Goal: Find specific page/section: Find specific page/section

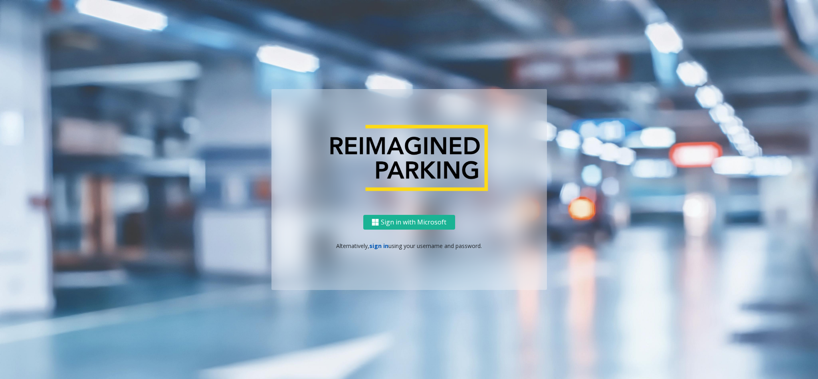
click at [380, 243] on link "sign in" at bounding box center [378, 246] width 19 height 8
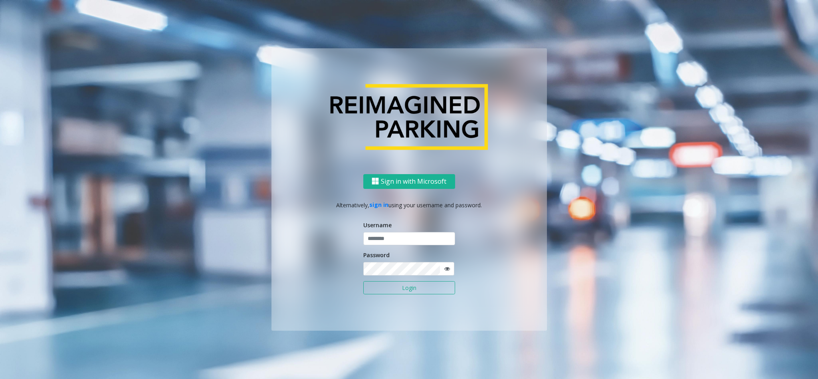
click at [383, 230] on div "Username" at bounding box center [409, 233] width 92 height 25
click at [393, 236] on input "text" at bounding box center [409, 239] width 92 height 14
type input "******"
click at [363, 281] on button "Login" at bounding box center [409, 288] width 92 height 14
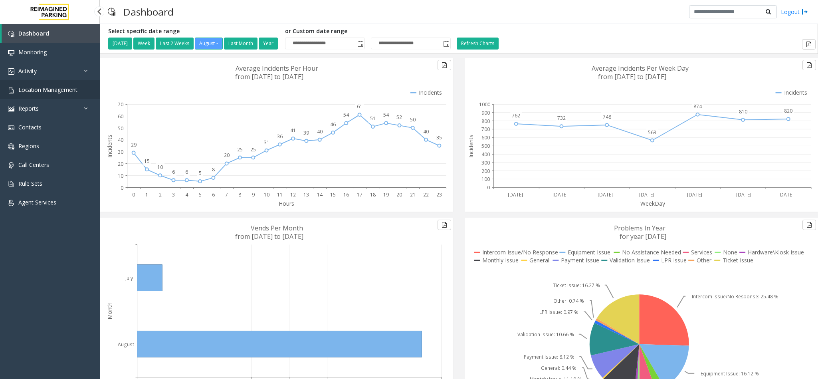
click at [58, 84] on link "Location Management" at bounding box center [50, 89] width 100 height 19
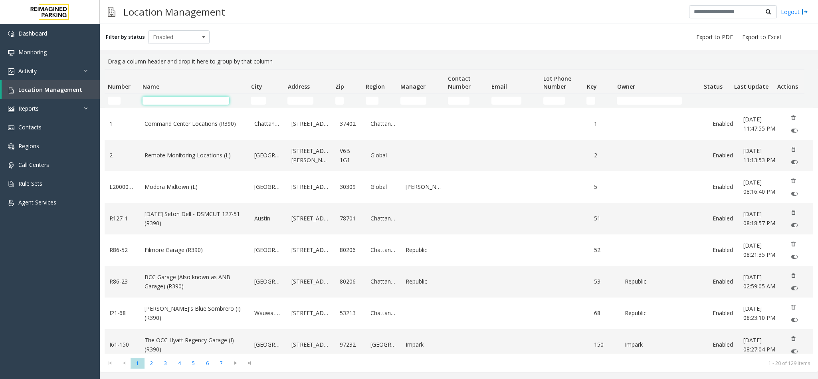
click at [189, 103] on input "Name Filter" at bounding box center [186, 101] width 87 height 8
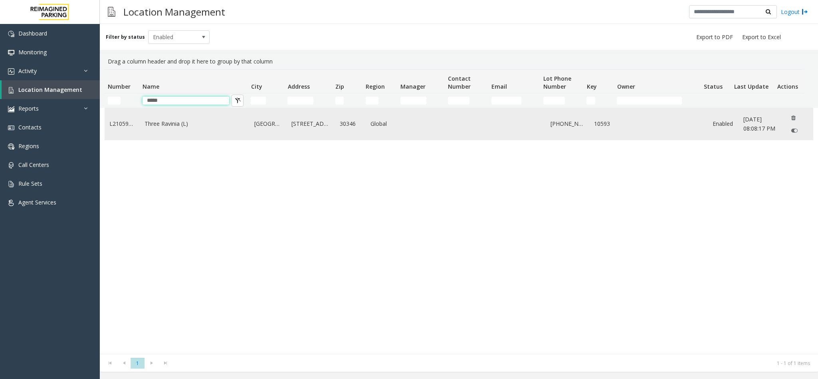
type input "*****"
click at [180, 126] on link "Three Ravinia (L)" at bounding box center [195, 123] width 100 height 9
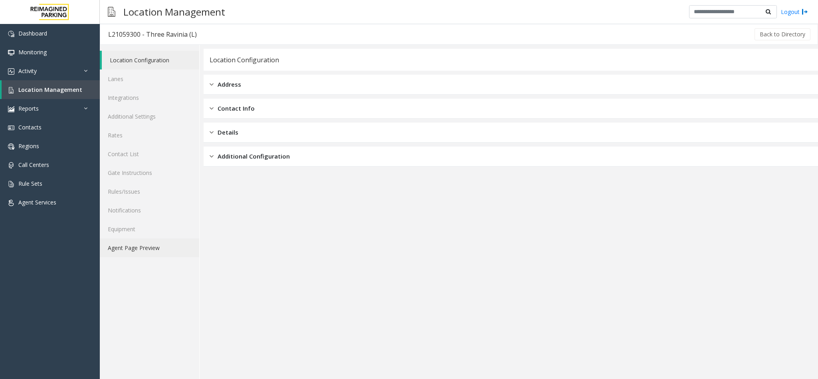
click at [171, 247] on link "Agent Page Preview" at bounding box center [149, 247] width 99 height 19
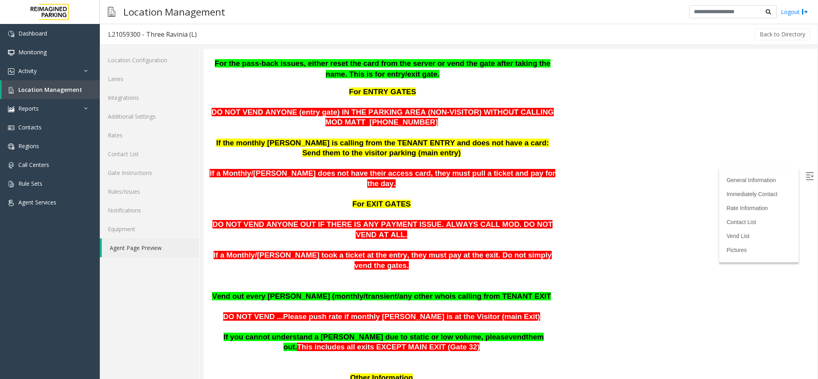
scroll to position [300, 0]
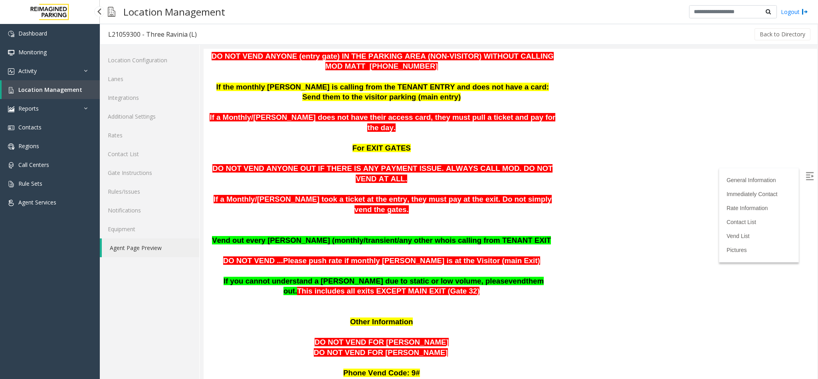
click at [48, 90] on span "Location Management" at bounding box center [50, 90] width 64 height 8
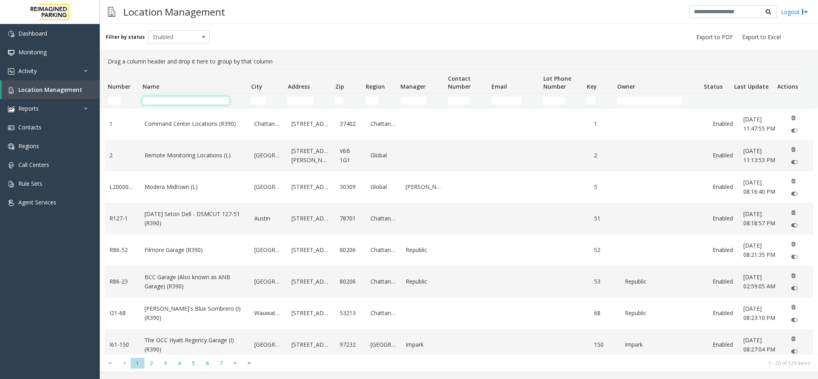
click at [205, 100] on input "Name Filter" at bounding box center [186, 101] width 87 height 8
click at [151, 102] on input "Name Filter" at bounding box center [186, 101] width 87 height 8
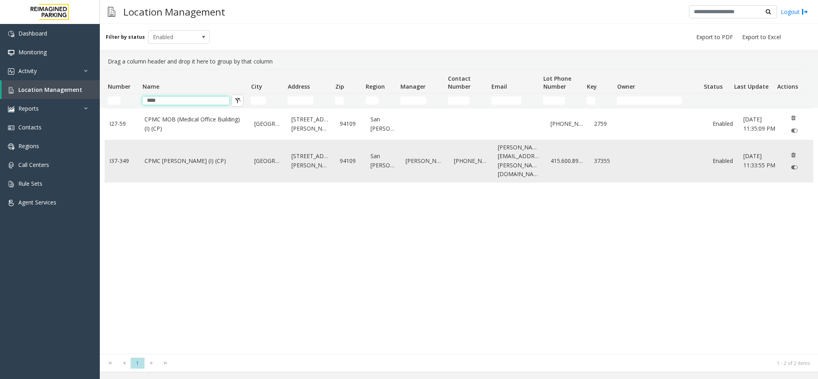
type input "****"
click at [183, 157] on link "CPMC Van Ness (I) (CP)" at bounding box center [195, 161] width 100 height 9
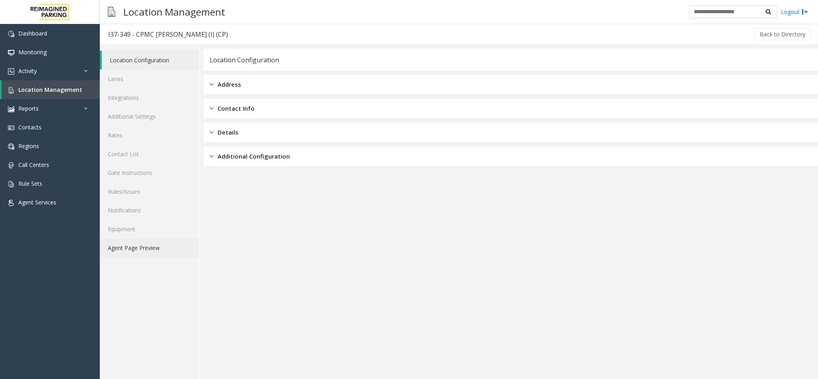
click at [170, 245] on link "Agent Page Preview" at bounding box center [149, 247] width 99 height 19
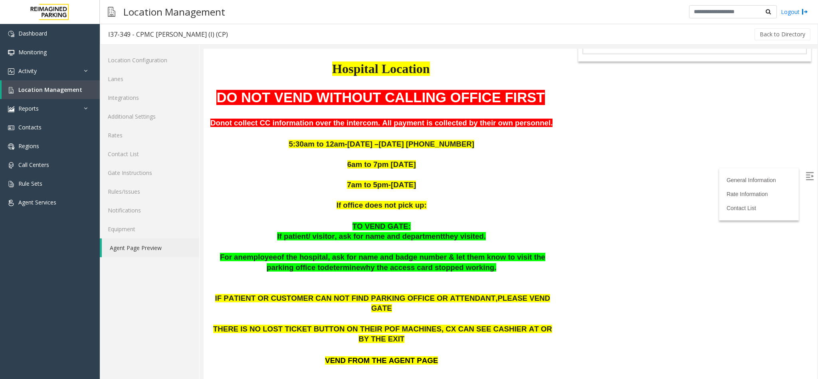
scroll to position [120, 0]
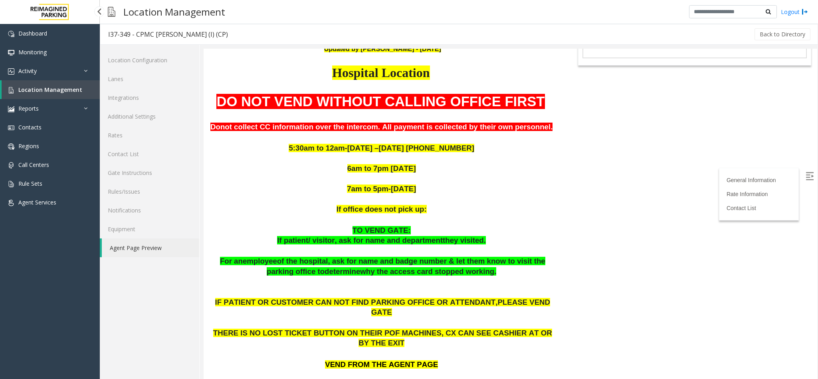
click at [68, 92] on span "Location Management" at bounding box center [50, 90] width 64 height 8
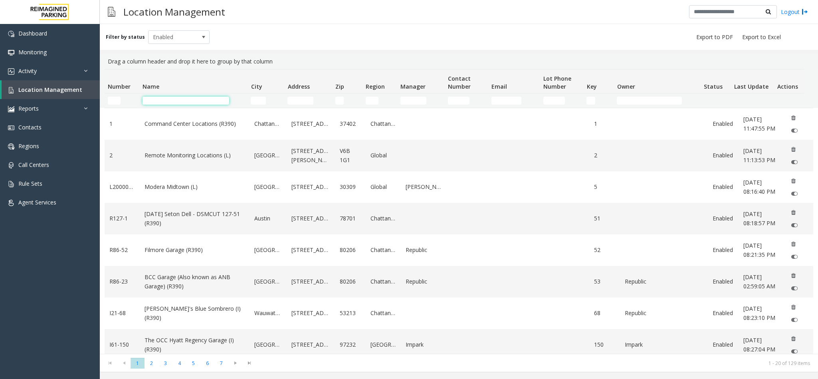
click at [211, 102] on input "Name Filter" at bounding box center [186, 101] width 87 height 8
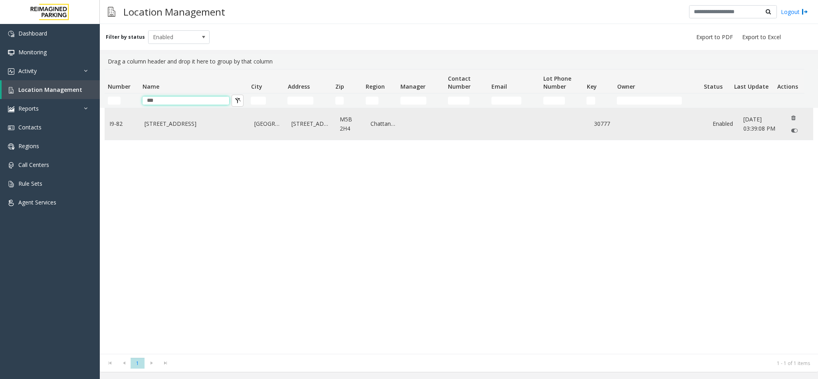
type input "***"
click at [179, 128] on link "[STREET_ADDRESS]" at bounding box center [195, 123] width 100 height 9
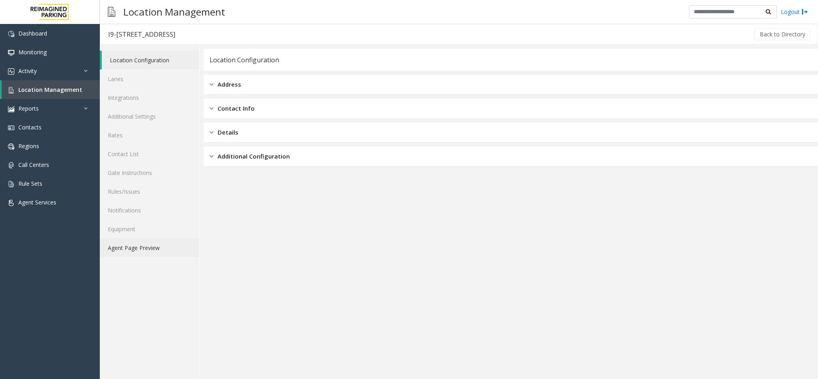
click at [175, 248] on link "Agent Page Preview" at bounding box center [149, 247] width 99 height 19
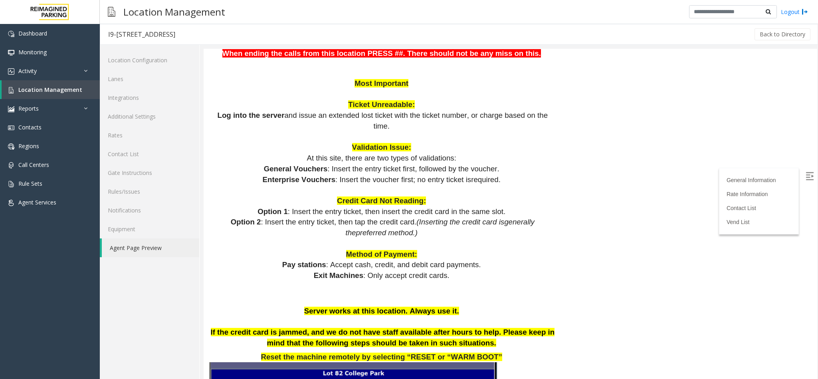
scroll to position [542, 0]
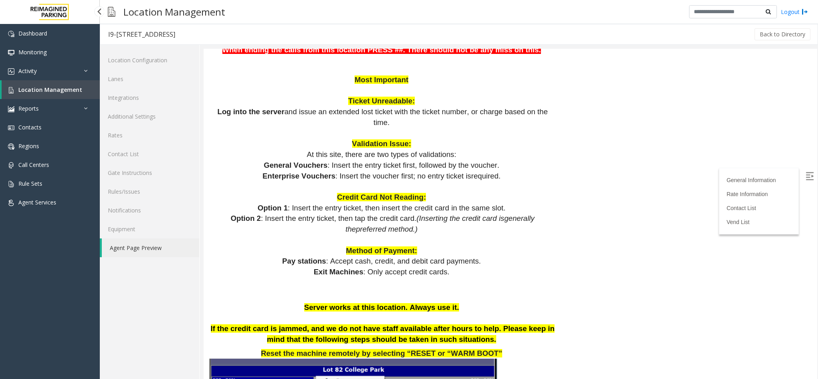
click at [81, 91] on link "Location Management" at bounding box center [51, 89] width 98 height 19
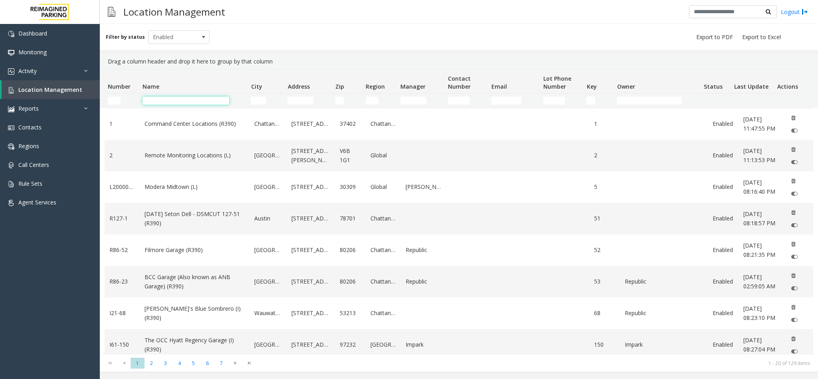
click at [204, 102] on input "Name Filter" at bounding box center [186, 101] width 87 height 8
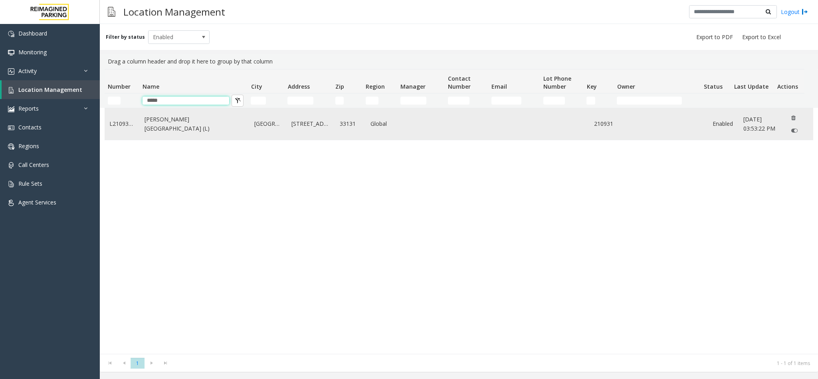
type input "*****"
click at [185, 123] on link "[PERSON_NAME][GEOGRAPHIC_DATA] (L)" at bounding box center [195, 124] width 100 height 18
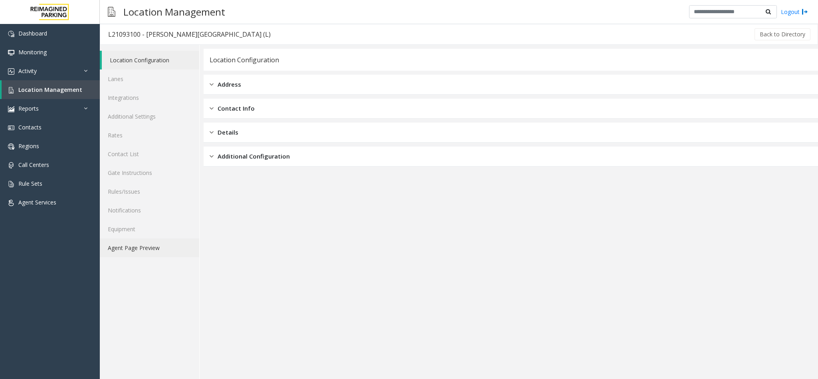
click at [162, 248] on link "Agent Page Preview" at bounding box center [149, 247] width 99 height 19
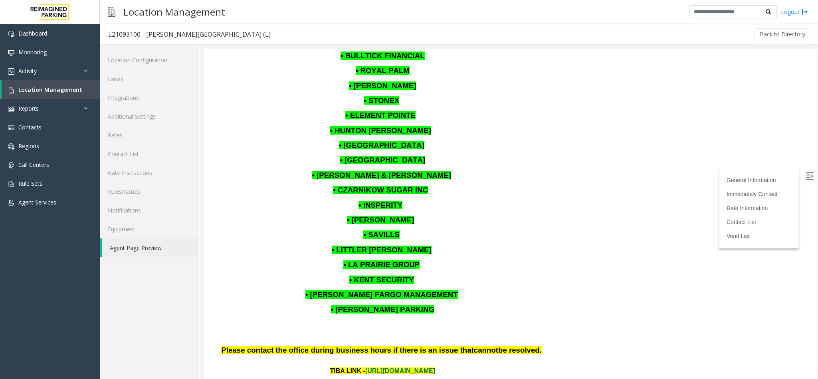
scroll to position [782, 0]
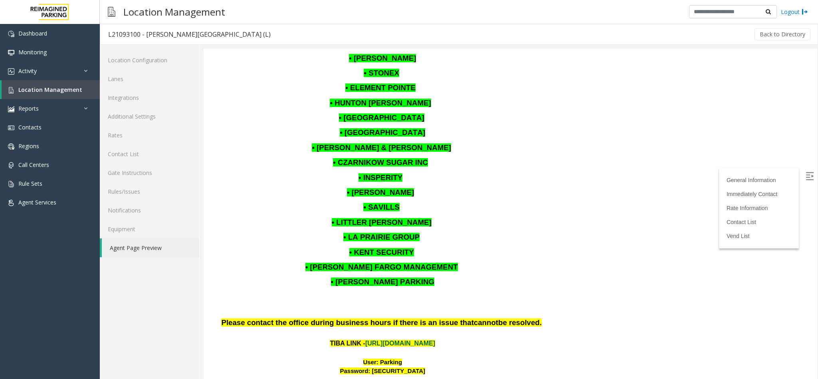
click at [421, 340] on link "[URL][DOMAIN_NAME]" at bounding box center [400, 343] width 70 height 7
drag, startPoint x: 366, startPoint y: 316, endPoint x: 424, endPoint y: 318, distance: 58.3
click at [424, 367] on div "Password: [SECURITY_DATA]" at bounding box center [383, 371] width 346 height 9
copy font "P@rking@21093100"
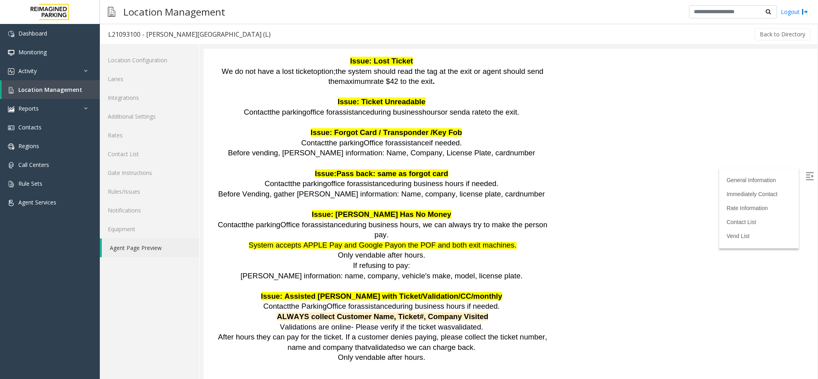
scroll to position [1141, 0]
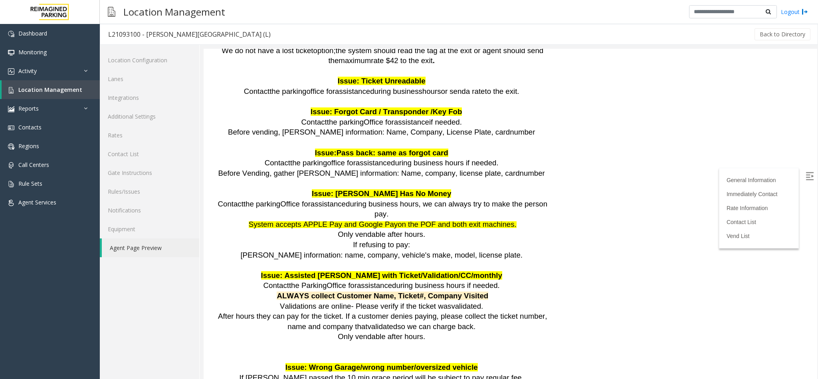
click at [483, 302] on span at bounding box center [484, 306] width 2 height 8
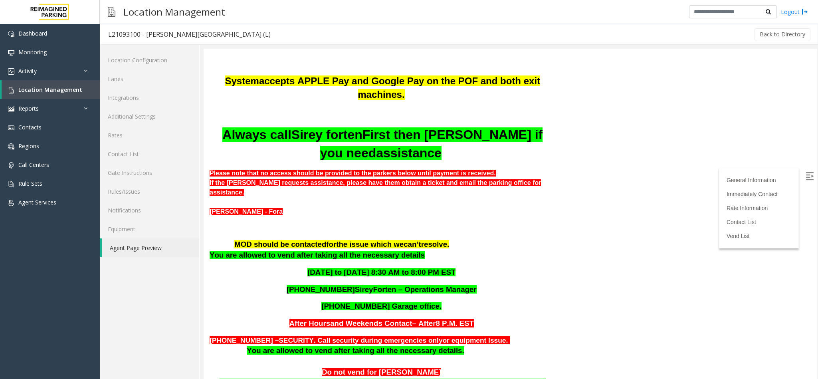
scroll to position [183, 0]
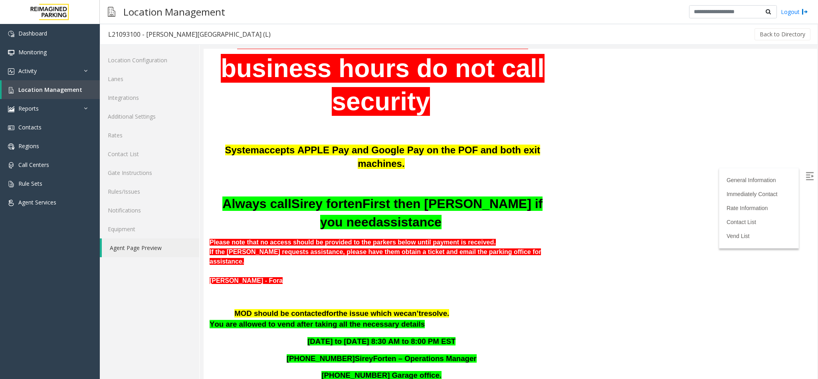
click at [456, 259] on div "Business Hours – 8 A.M. - 8 P.M. EST Always call MOD during business hours do n…" at bounding box center [383, 251] width 346 height 537
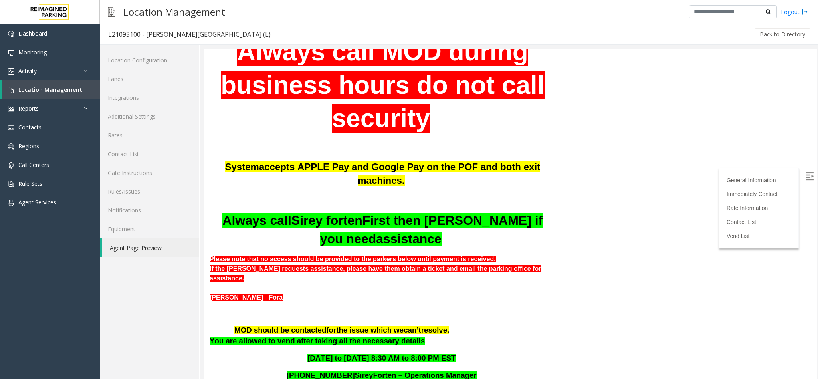
scroll to position [123, 0]
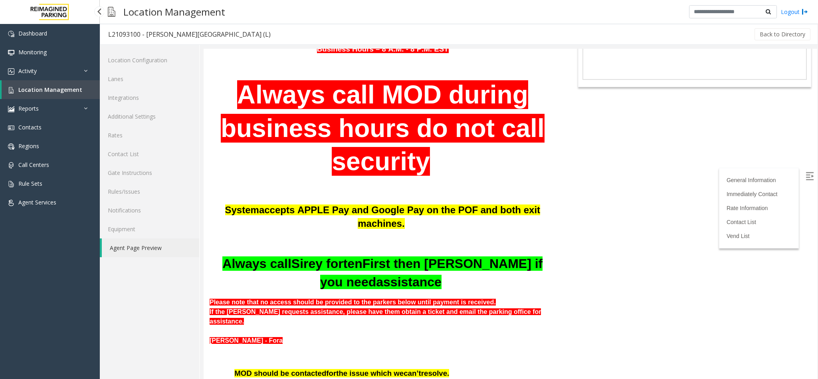
click at [77, 84] on link "Location Management" at bounding box center [51, 89] width 98 height 19
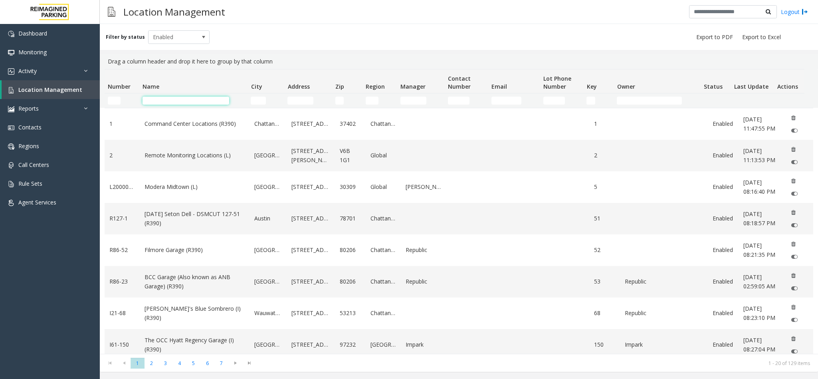
click at [210, 97] on input "Name Filter" at bounding box center [186, 101] width 87 height 8
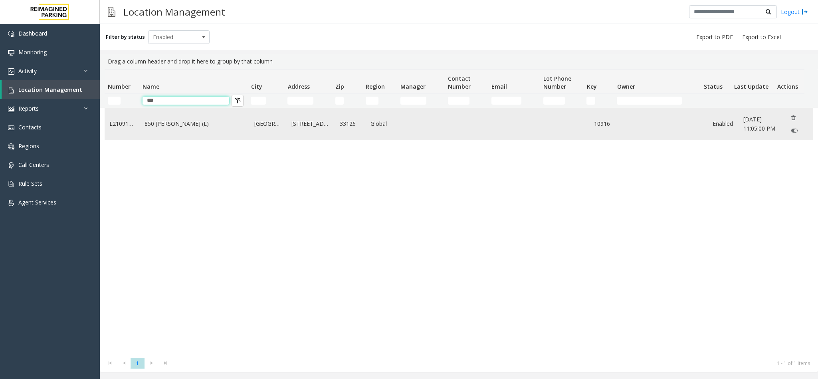
type input "***"
click at [171, 122] on link "850 [PERSON_NAME] (L)" at bounding box center [195, 123] width 100 height 9
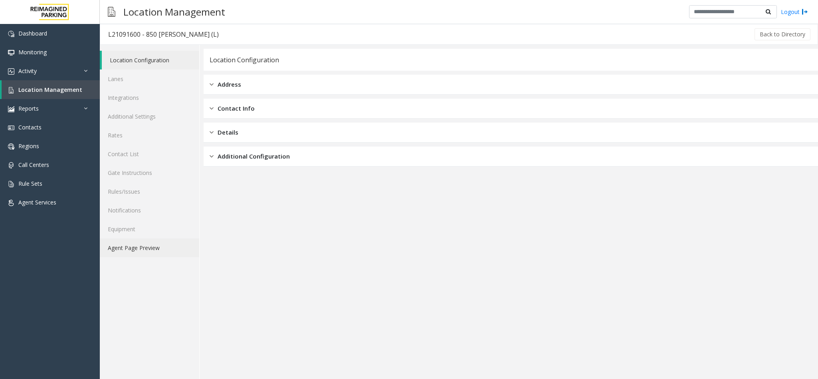
click at [165, 246] on link "Agent Page Preview" at bounding box center [149, 247] width 99 height 19
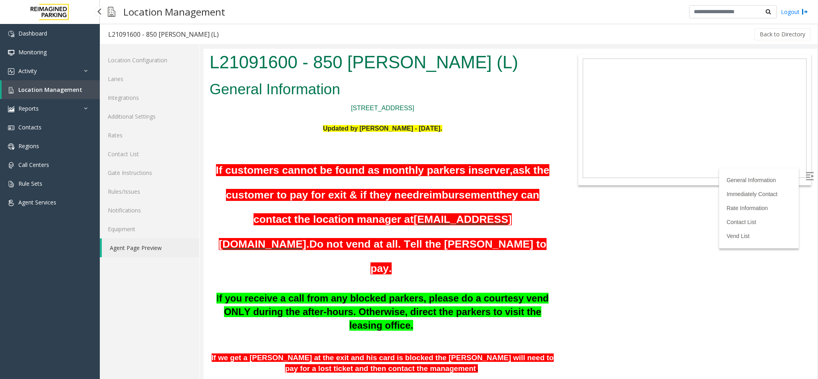
click at [32, 90] on span "Location Management" at bounding box center [50, 90] width 64 height 8
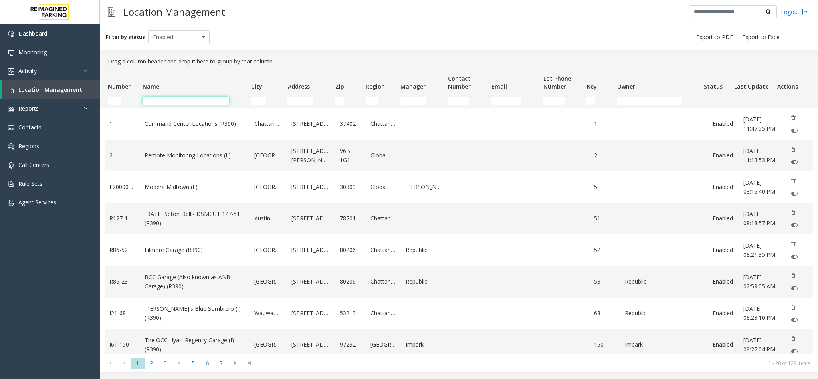
click at [182, 101] on input "Name Filter" at bounding box center [186, 101] width 87 height 8
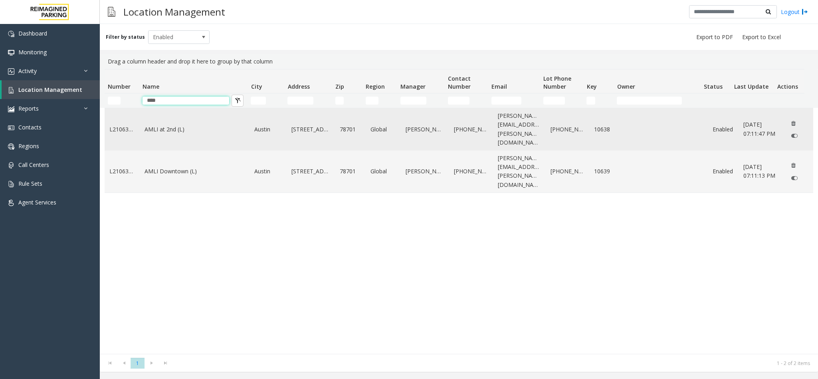
type input "****"
click at [168, 125] on link "AMLI at 2nd (L)" at bounding box center [195, 129] width 100 height 9
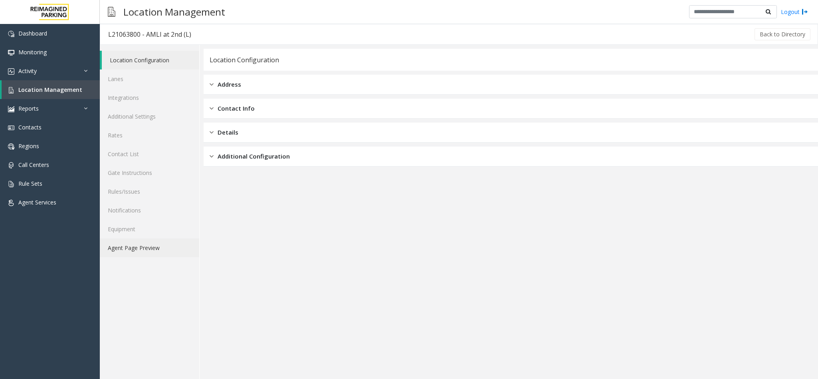
click at [167, 241] on link "Agent Page Preview" at bounding box center [149, 247] width 99 height 19
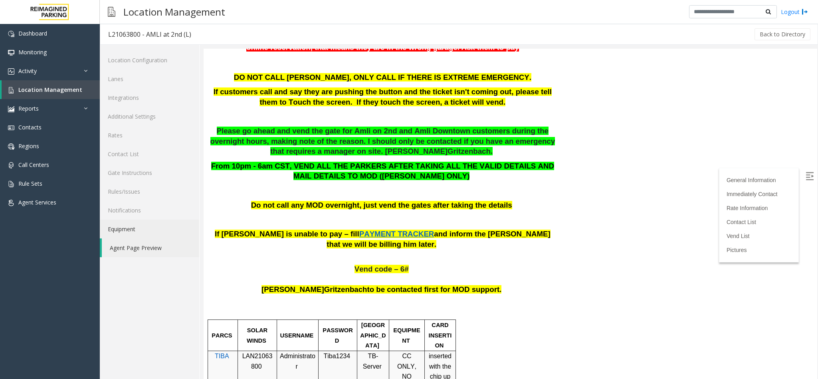
scroll to position [419, 0]
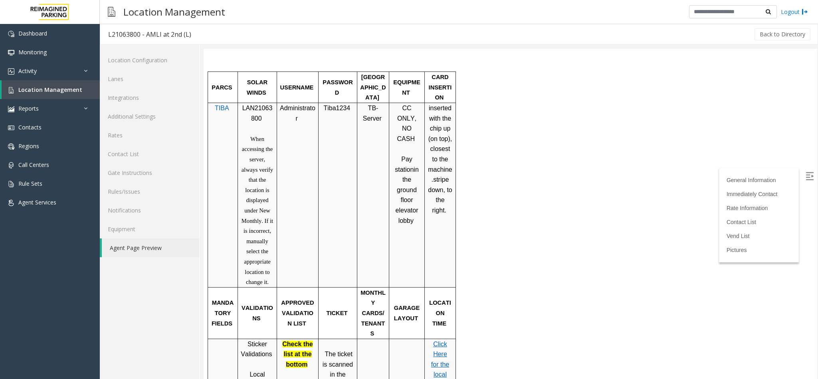
click at [435, 345] on link "Click Here for the local time" at bounding box center [440, 365] width 18 height 48
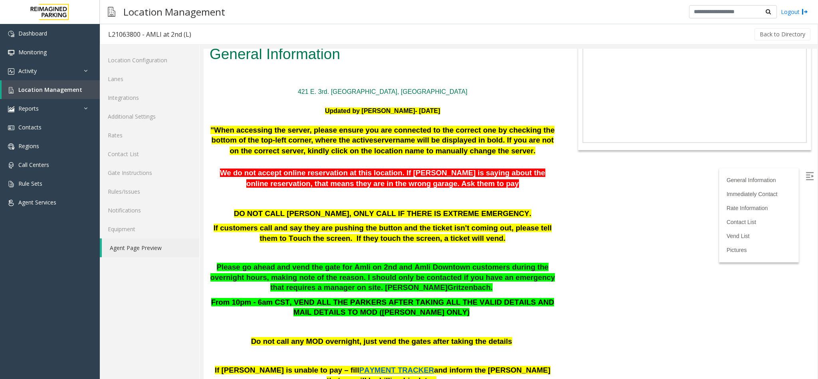
scroll to position [0, 0]
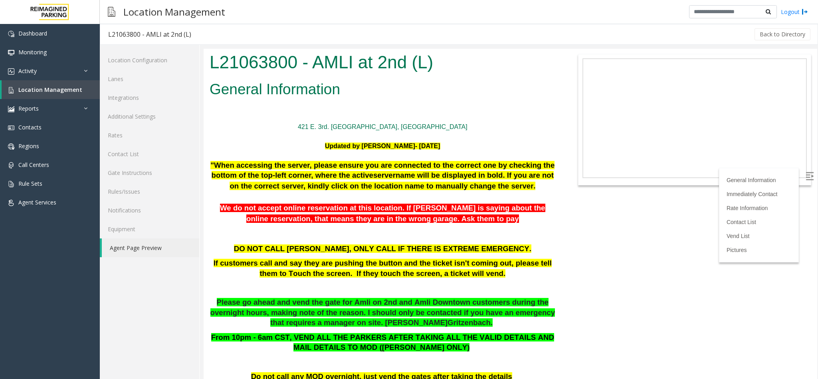
click at [689, 272] on body "L21063800 - AMLI at 2nd (L) General Information [STREET_ADDRESS] [GEOGRAPHIC_DA…" at bounding box center [511, 214] width 614 height 330
click at [806, 180] on img at bounding box center [810, 176] width 8 height 8
click at [78, 91] on span "Location Management" at bounding box center [50, 90] width 64 height 8
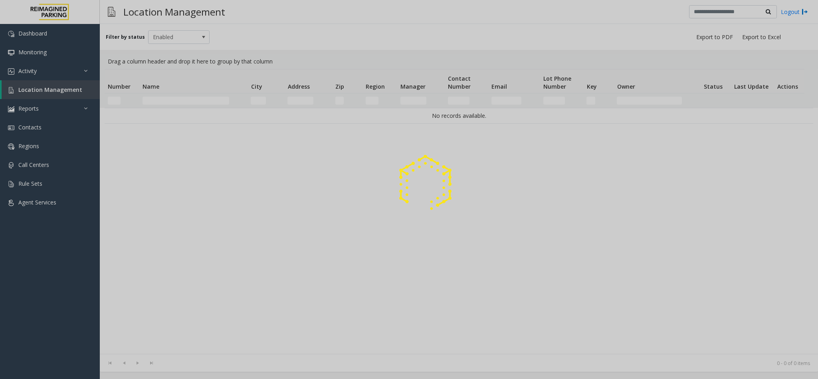
click at [211, 99] on div at bounding box center [409, 189] width 818 height 379
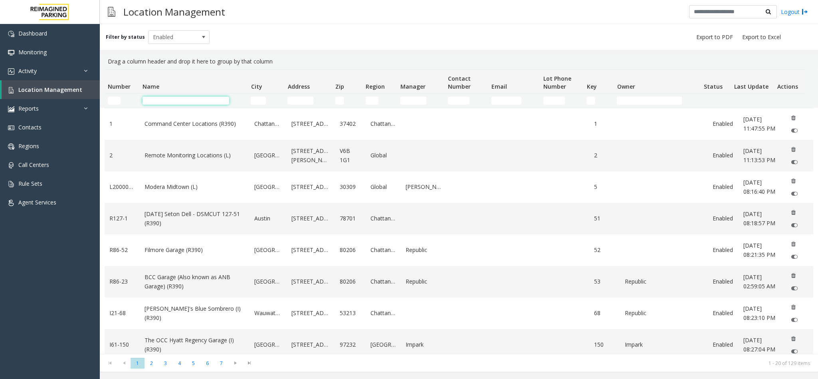
click at [173, 99] on input "Name Filter" at bounding box center [186, 101] width 87 height 8
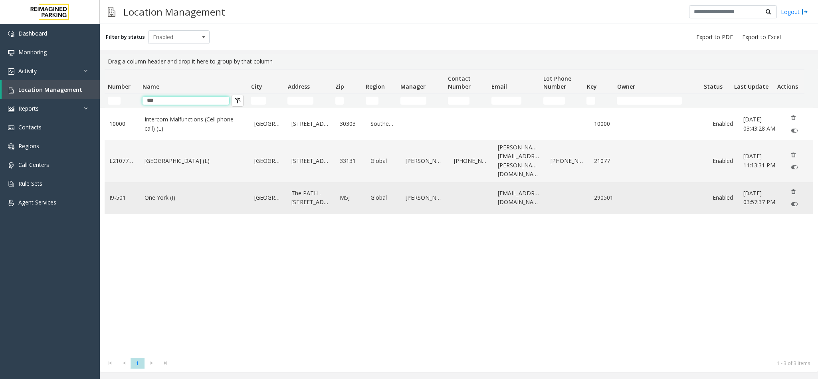
type input "***"
click at [164, 193] on link "One York (I)" at bounding box center [195, 197] width 100 height 9
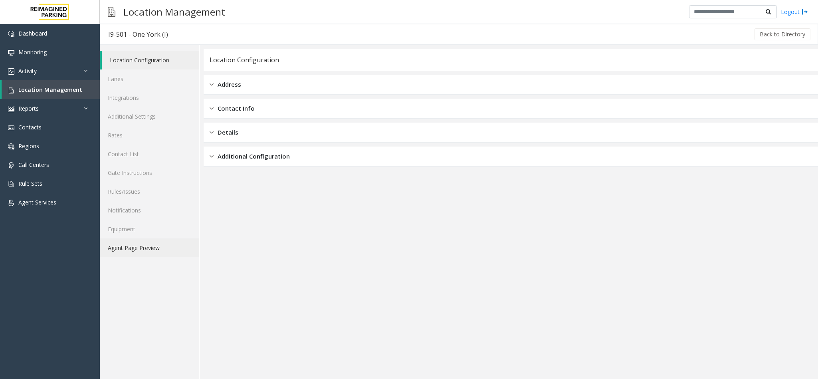
click at [151, 246] on link "Agent Page Preview" at bounding box center [149, 247] width 99 height 19
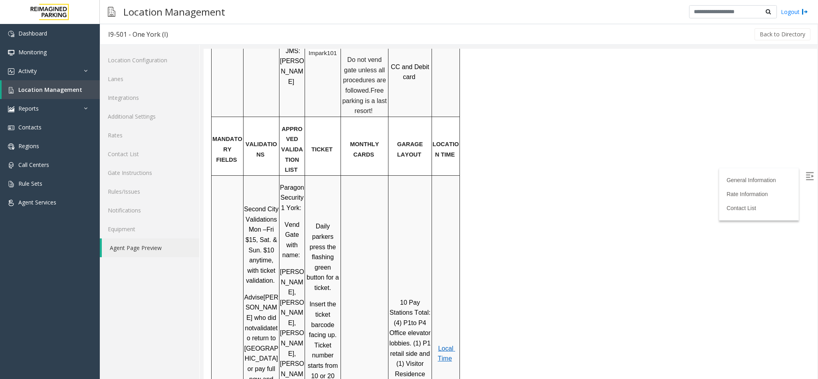
scroll to position [719, 0]
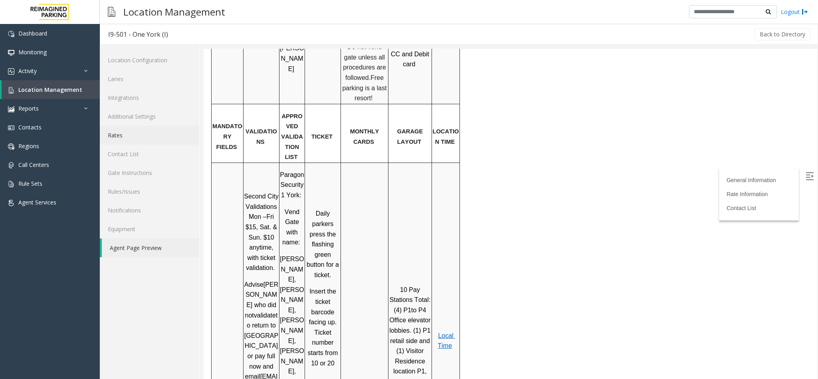
click at [146, 138] on link "Rates" at bounding box center [149, 135] width 99 height 19
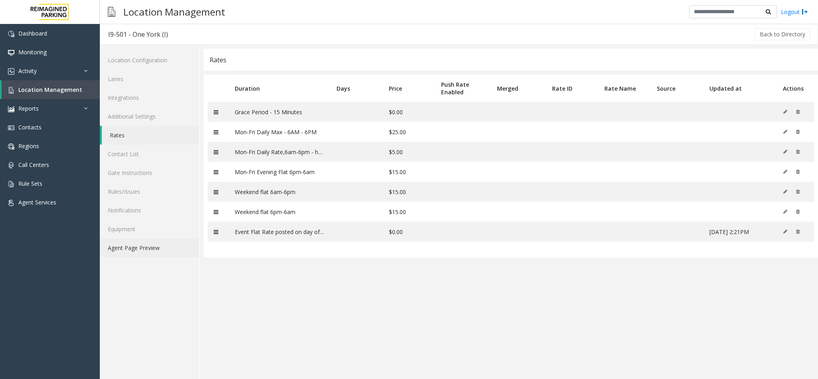
click at [153, 249] on link "Agent Page Preview" at bounding box center [149, 247] width 99 height 19
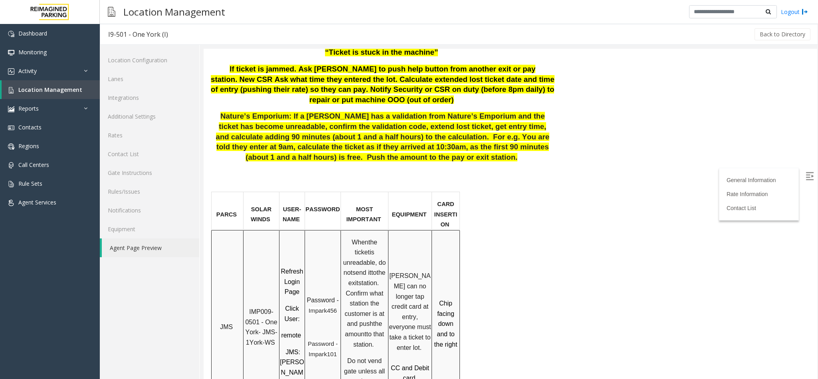
scroll to position [419, 0]
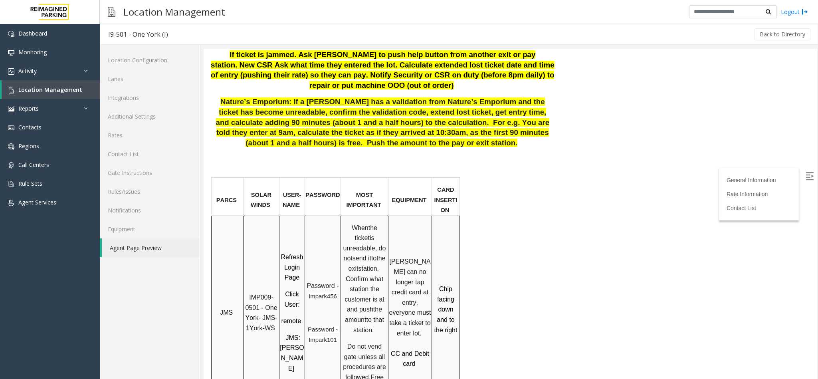
click at [258, 294] on span "IMP009-0501 - One York- JMS-1York-WS" at bounding box center [262, 313] width 34 height 38
drag, startPoint x: 259, startPoint y: 288, endPoint x: 250, endPoint y: 280, distance: 11.4
click at [250, 294] on span "IMP009-0501 - One York- JMS-1York-WS" at bounding box center [262, 313] width 34 height 38
copy span "IMP009-0501"
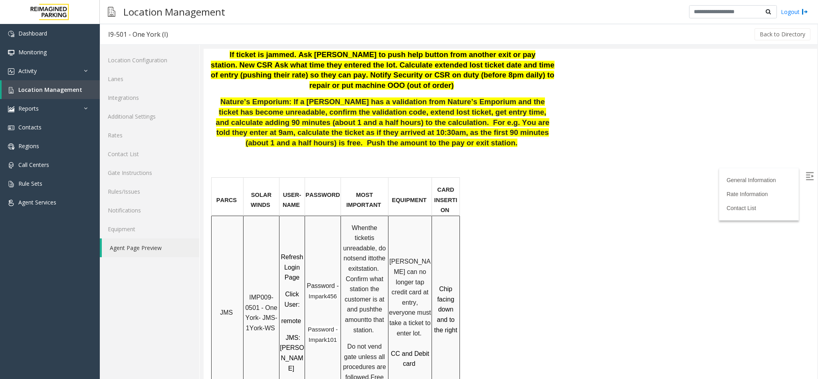
click at [211, 163] on p at bounding box center [383, 168] width 346 height 10
click at [805, 181] on label at bounding box center [811, 177] width 12 height 12
click at [805, 182] on label at bounding box center [811, 177] width 12 height 12
click at [767, 197] on li "Rate Information" at bounding box center [759, 194] width 71 height 12
click at [727, 191] on link "Rate Information" at bounding box center [749, 194] width 44 height 6
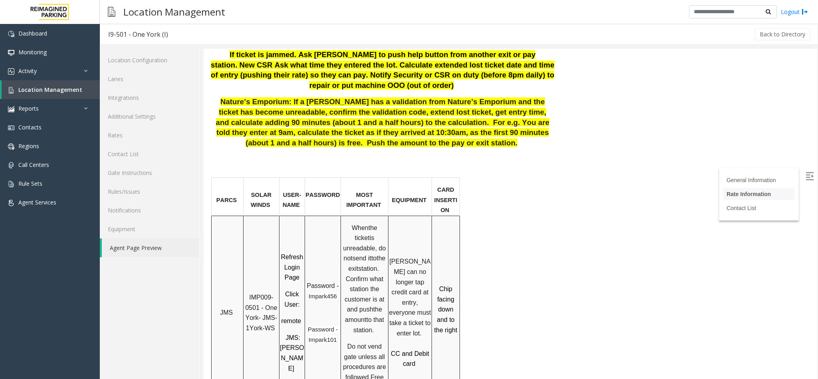
scroll to position [1565, 0]
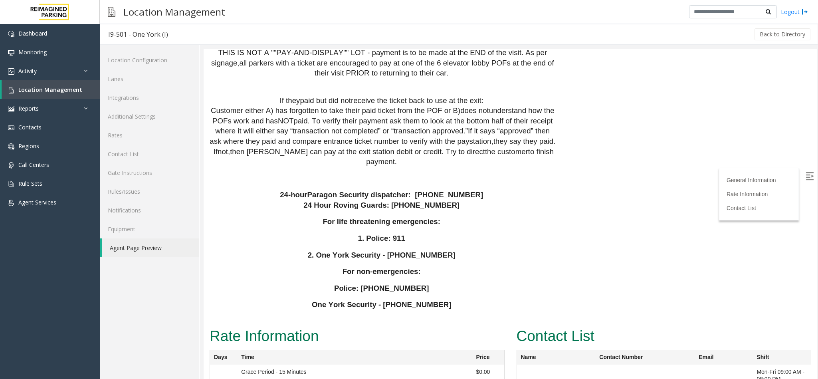
click at [805, 175] on label at bounding box center [811, 177] width 12 height 12
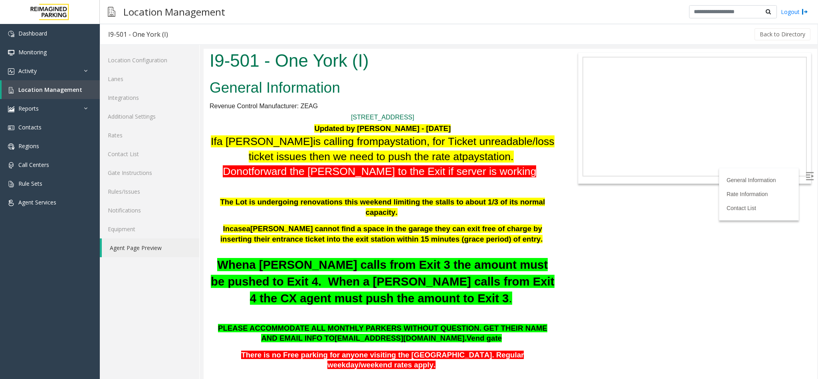
scroll to position [0, 0]
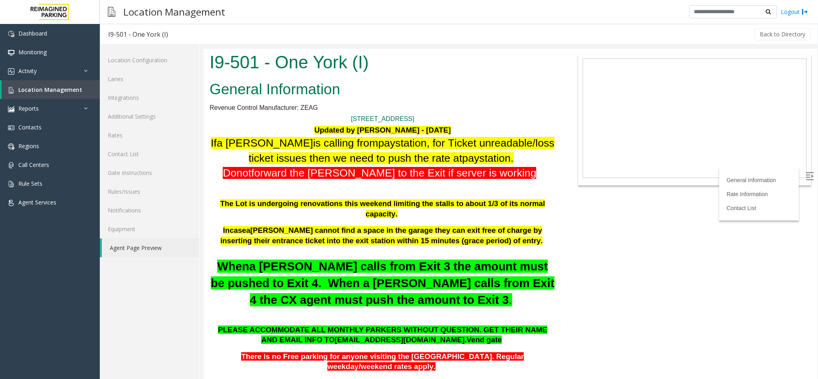
click at [152, 246] on link "Agent Page Preview" at bounding box center [150, 247] width 97 height 19
click at [52, 91] on span "Location Management" at bounding box center [50, 90] width 64 height 8
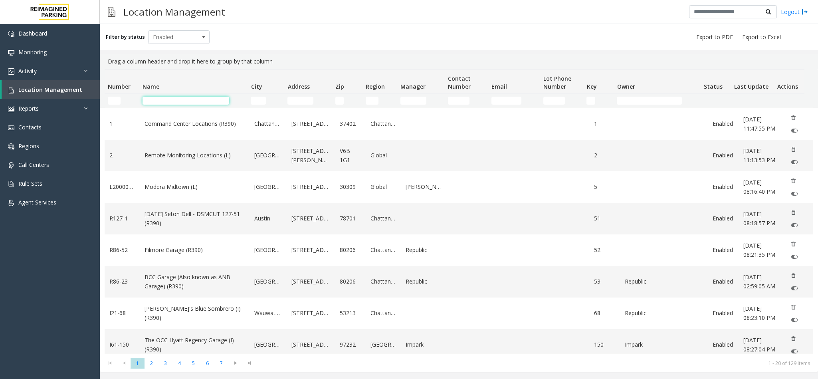
click at [166, 101] on input "Name Filter" at bounding box center [186, 101] width 87 height 8
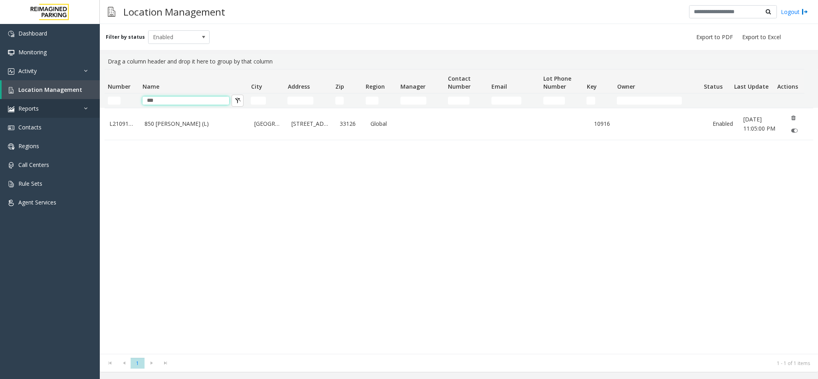
type input "***"
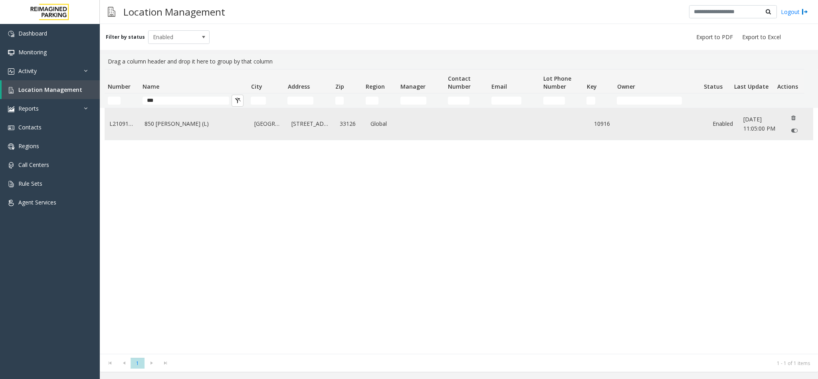
click at [161, 125] on link "850 [PERSON_NAME] (L)" at bounding box center [195, 123] width 100 height 9
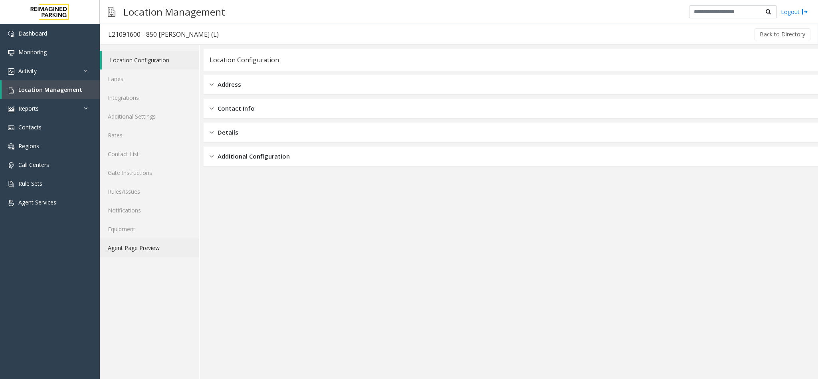
click at [132, 250] on link "Agent Page Preview" at bounding box center [149, 247] width 99 height 19
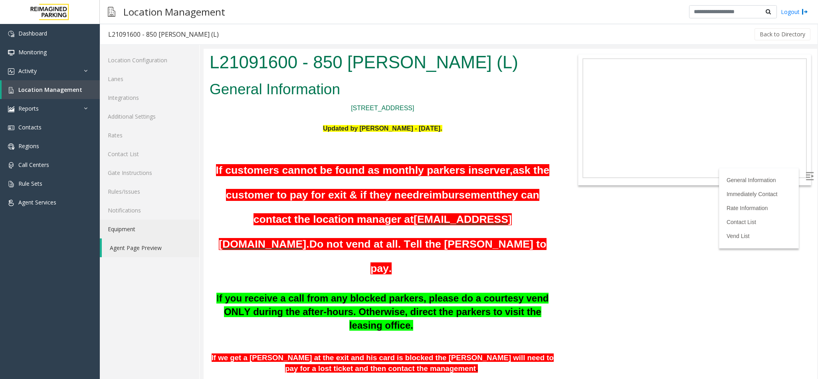
click at [102, 238] on link "Agent Page Preview" at bounding box center [150, 247] width 97 height 19
click at [81, 91] on link "Location Management" at bounding box center [51, 89] width 98 height 19
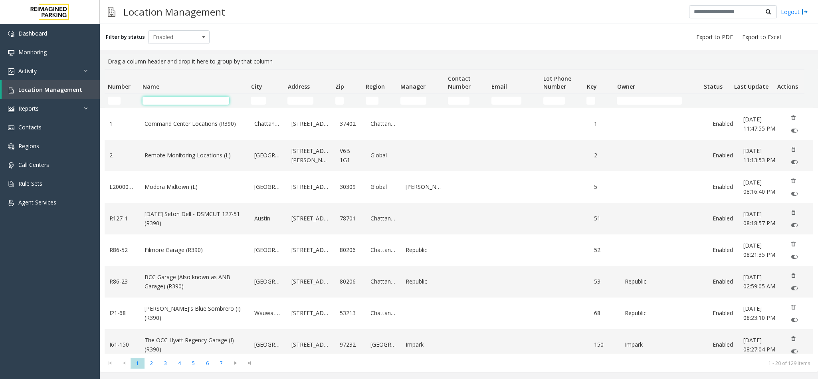
click at [166, 98] on input "Name Filter" at bounding box center [186, 101] width 87 height 8
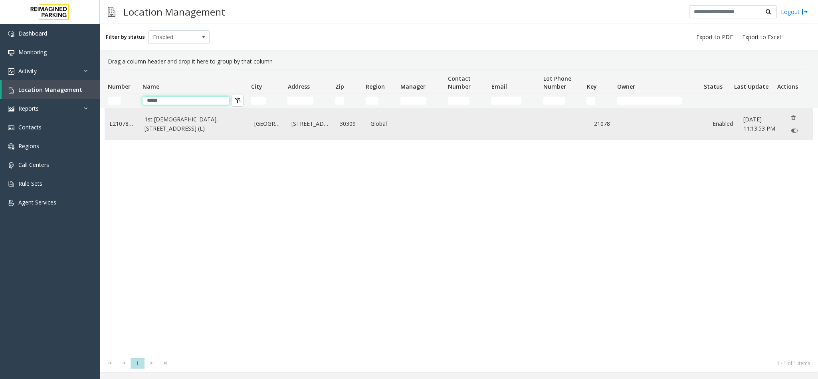
type input "*****"
click at [169, 123] on link "1st [DEMOGRAPHIC_DATA], [STREET_ADDRESS] (L)" at bounding box center [195, 124] width 100 height 18
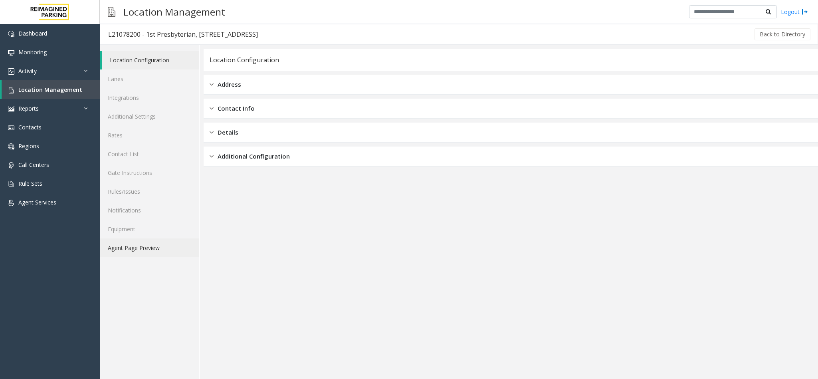
click at [138, 250] on link "Agent Page Preview" at bounding box center [149, 247] width 99 height 19
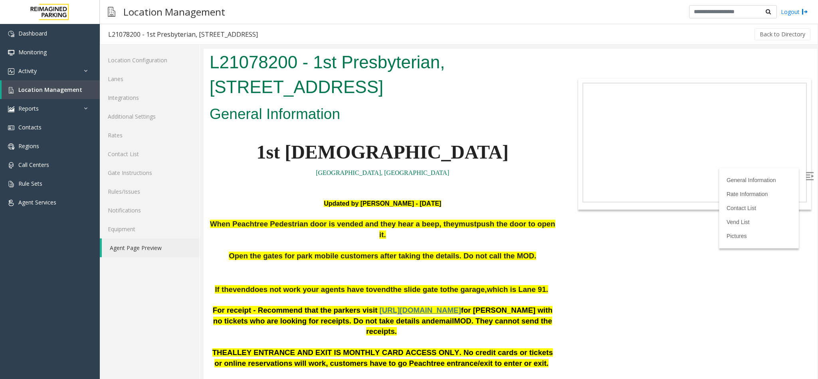
click at [474, 178] on p at bounding box center [383, 183] width 346 height 10
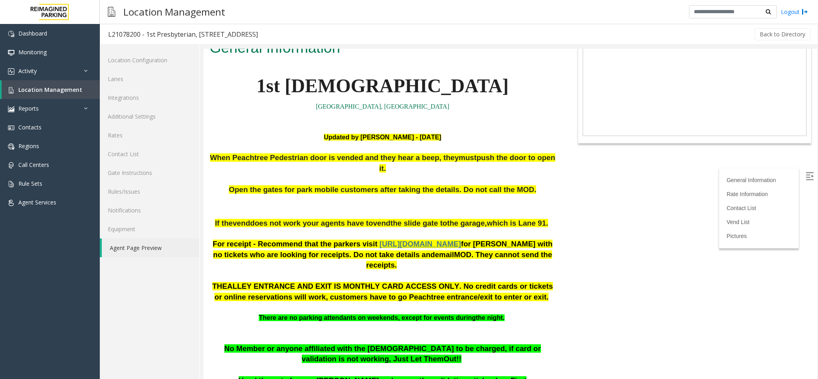
scroll to position [120, 0]
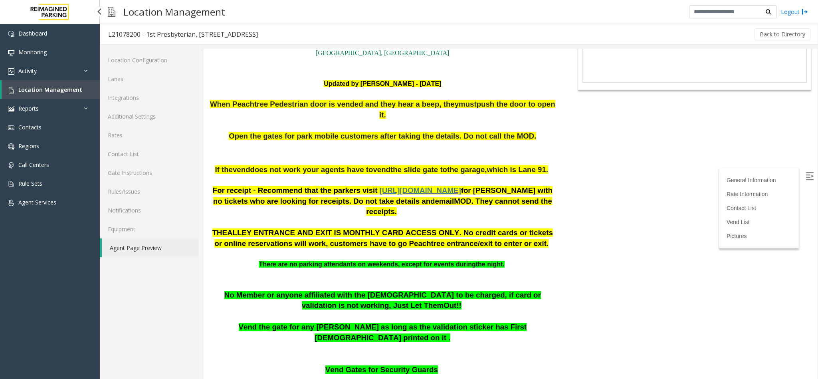
click at [44, 87] on span "Location Management" at bounding box center [50, 90] width 64 height 8
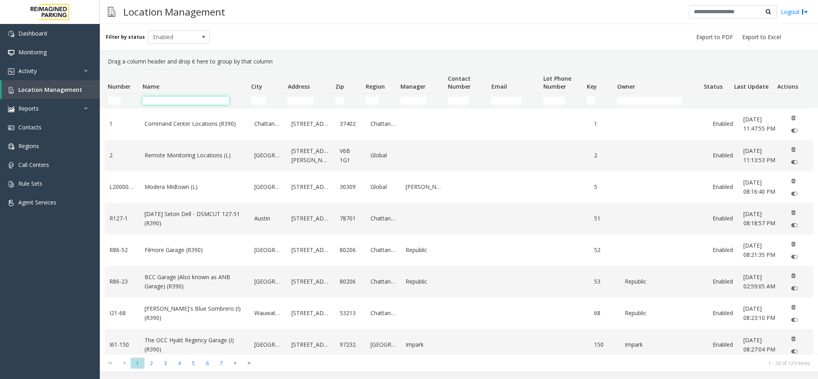
click at [220, 103] on input "Name Filter" at bounding box center [186, 101] width 87 height 8
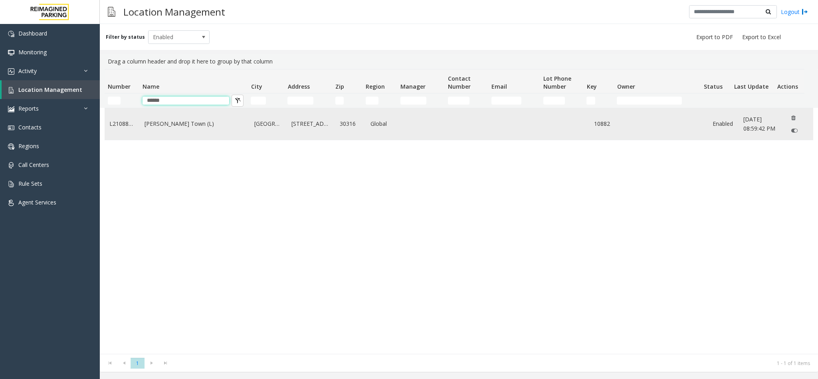
type input "******"
click at [188, 125] on link "[PERSON_NAME] Town (L)" at bounding box center [195, 123] width 100 height 9
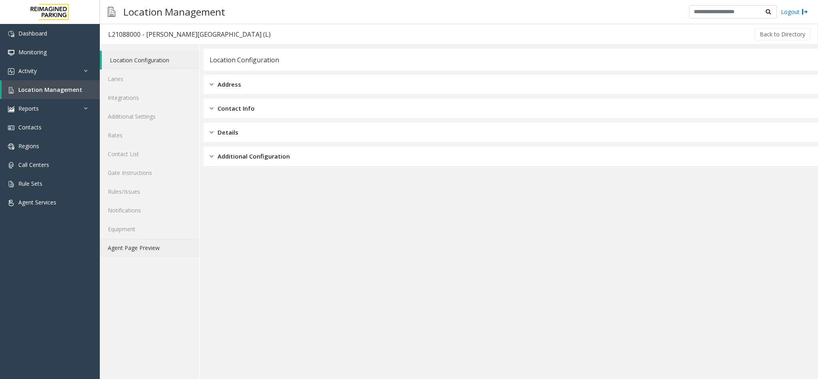
click at [153, 244] on link "Agent Page Preview" at bounding box center [149, 247] width 99 height 19
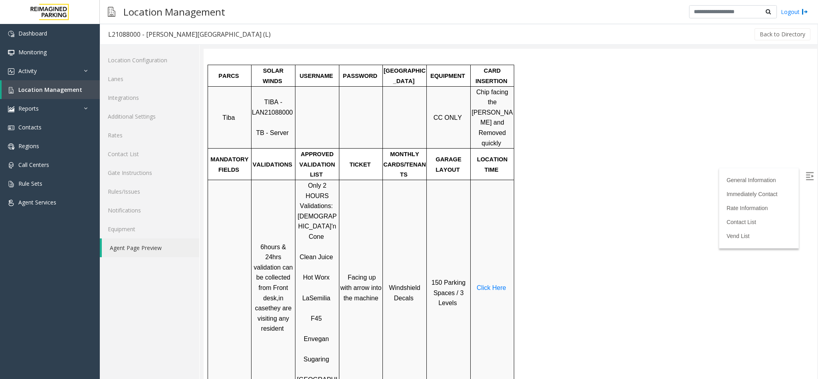
scroll to position [180, 0]
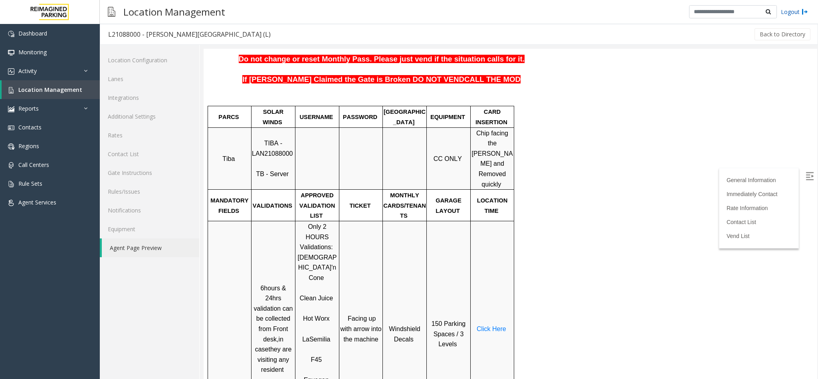
click at [797, 15] on link "Logout" at bounding box center [794, 12] width 27 height 8
